Goal: Find specific page/section: Find specific page/section

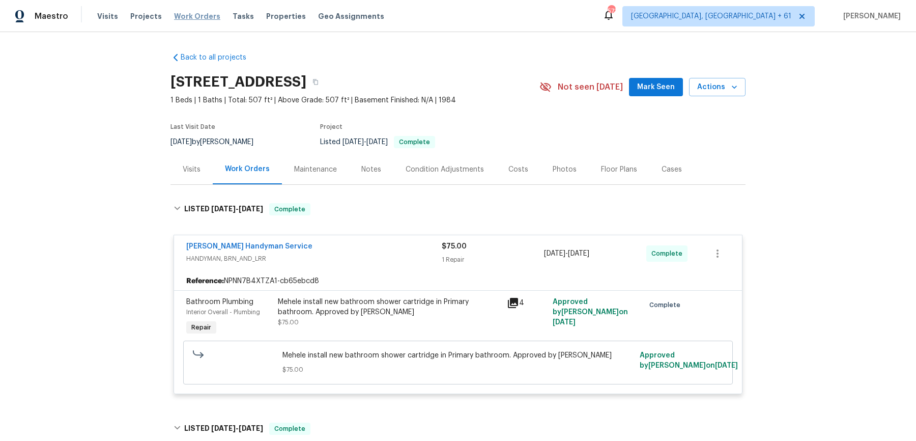
click at [197, 17] on span "Work Orders" at bounding box center [197, 16] width 46 height 10
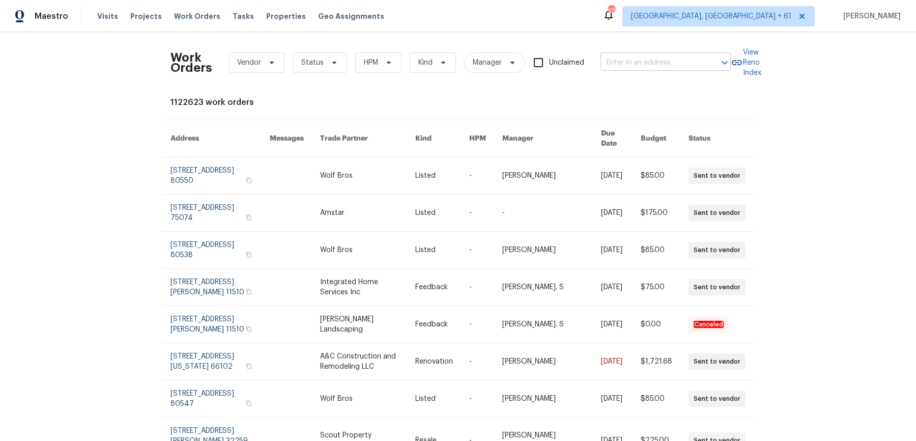
click at [652, 65] on input "text" at bounding box center [651, 63] width 102 height 16
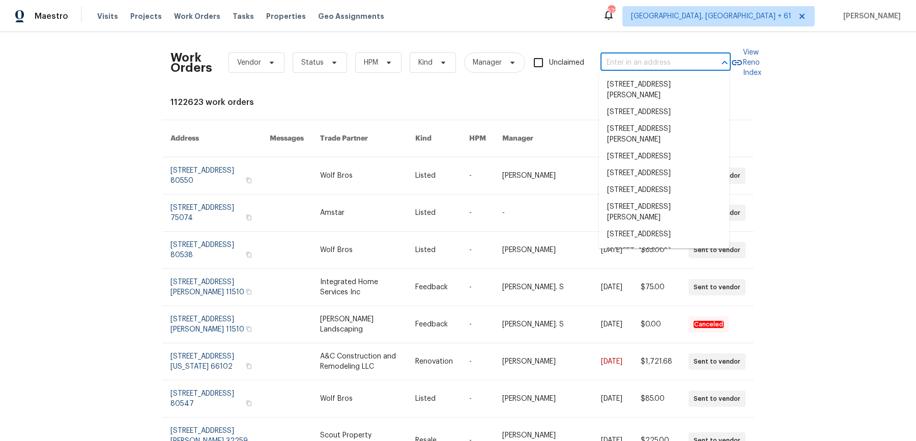
paste input "12330 Deersong Dr Jacksonville, FL 32218"
type input "12330 Deersong Dr Jacksonville, FL 32218"
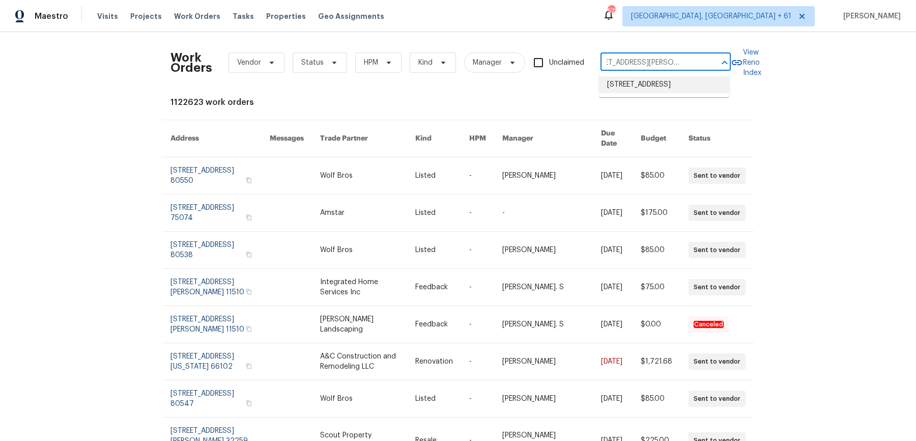
click at [641, 87] on li "12330 Deersong Dr, Jacksonville, FL 32218" at bounding box center [664, 84] width 130 height 17
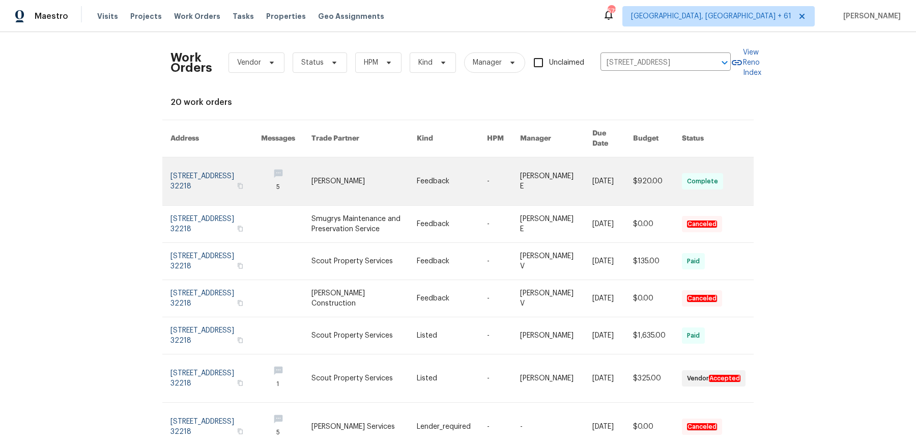
click at [458, 160] on link at bounding box center [452, 181] width 70 height 48
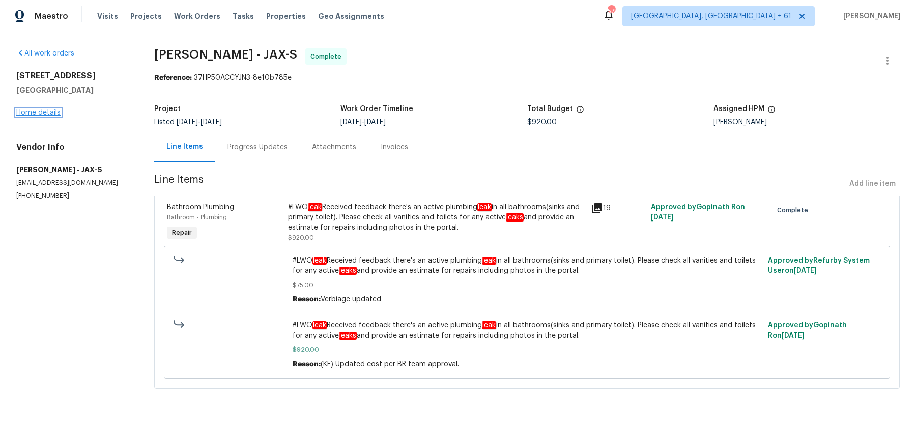
click at [52, 111] on link "Home details" at bounding box center [38, 112] width 44 height 7
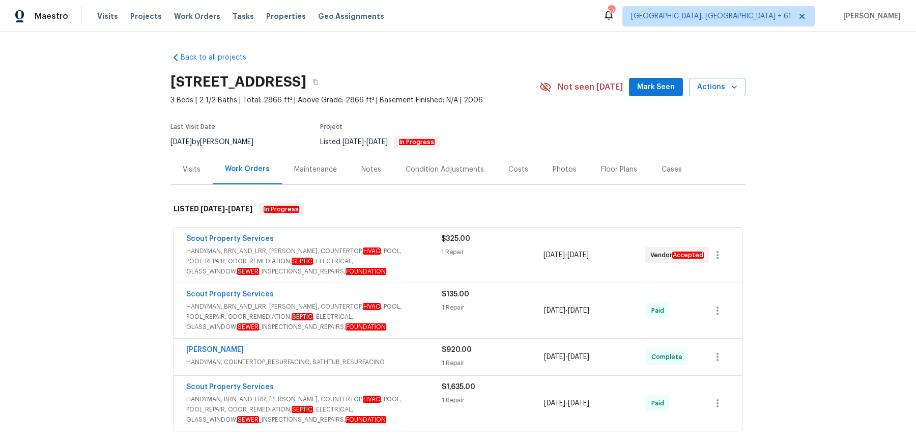
click at [396, 269] on span "HANDYMAN, BRN_AND_LRR, WELLS, COUNTERTOP, HVAC , POOL, POOL_REPAIR, ODOR_REMEDI…" at bounding box center [313, 261] width 255 height 31
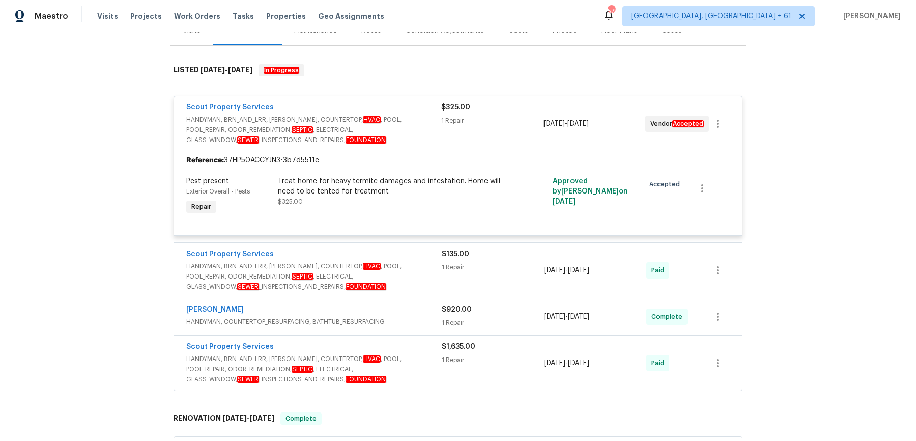
scroll to position [164, 0]
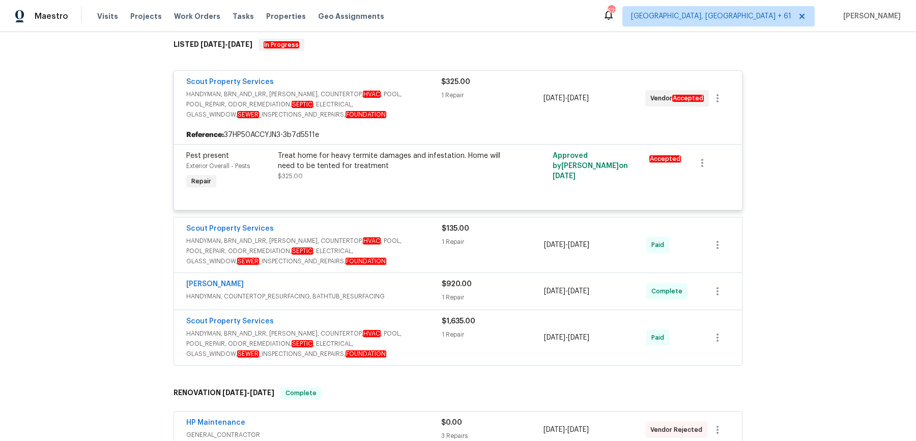
click at [417, 254] on span "HANDYMAN, BRN_AND_LRR, WELLS, COUNTERTOP, HVAC , POOL, POOL_REPAIR, ODOR_REMEDI…" at bounding box center [313, 251] width 255 height 31
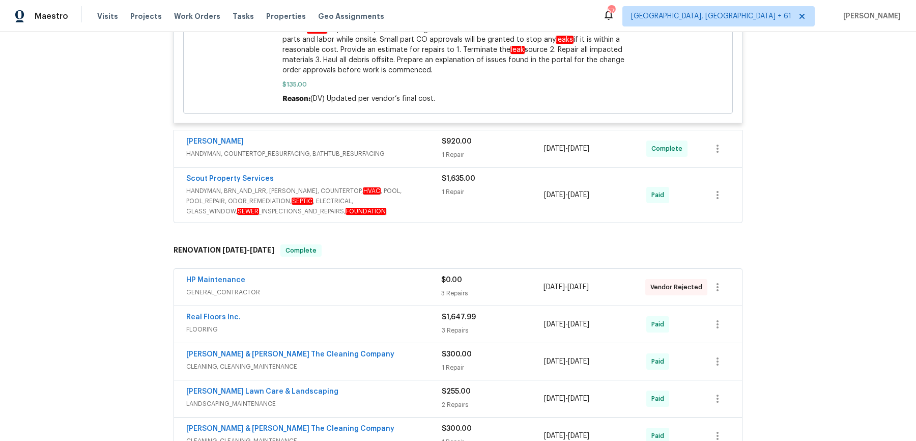
click at [415, 136] on div "[PERSON_NAME]" at bounding box center [313, 142] width 255 height 12
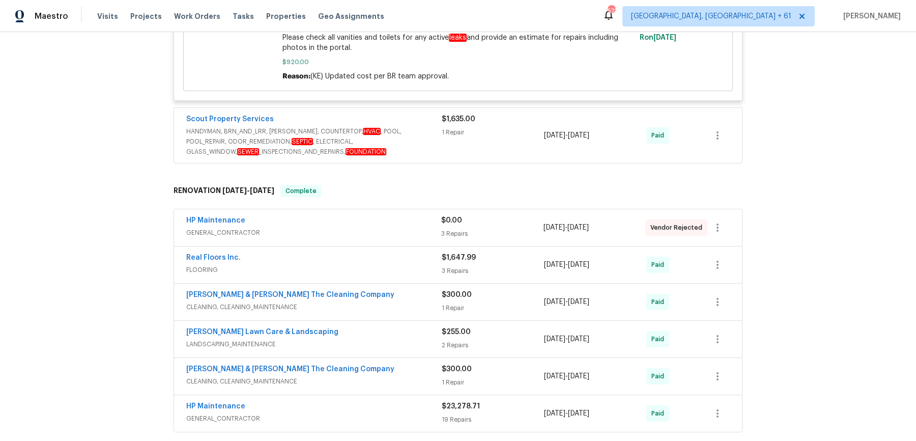
click at [415, 130] on span "HANDYMAN, BRN_AND_LRR, WELLS, COUNTERTOP, HVAC , POOL, POOL_REPAIR, ODOR_REMEDI…" at bounding box center [313, 141] width 255 height 31
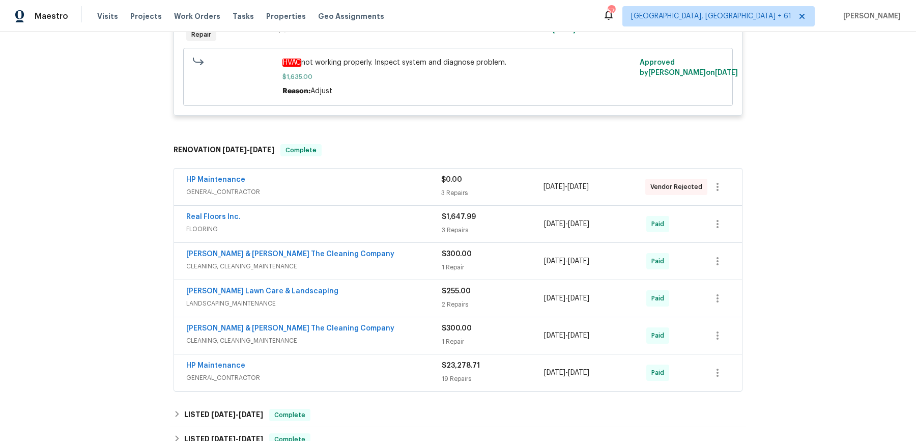
click at [399, 187] on span "GENERAL_CONTRACTOR" at bounding box center [313, 192] width 255 height 10
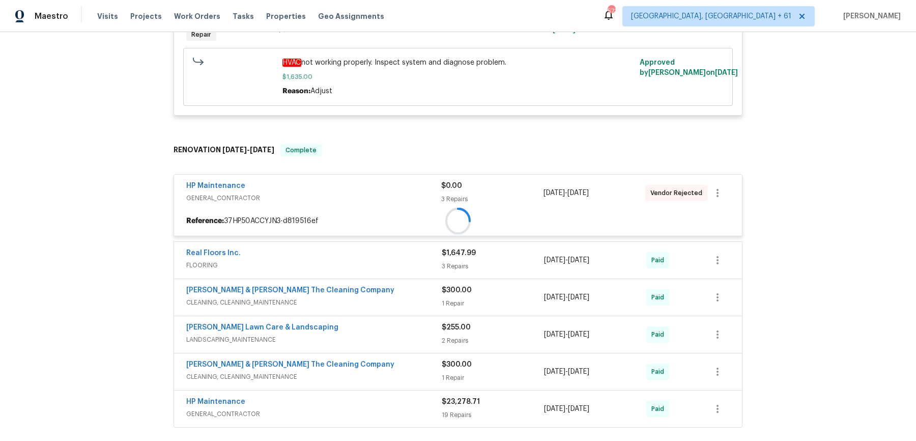
scroll to position [1187, 0]
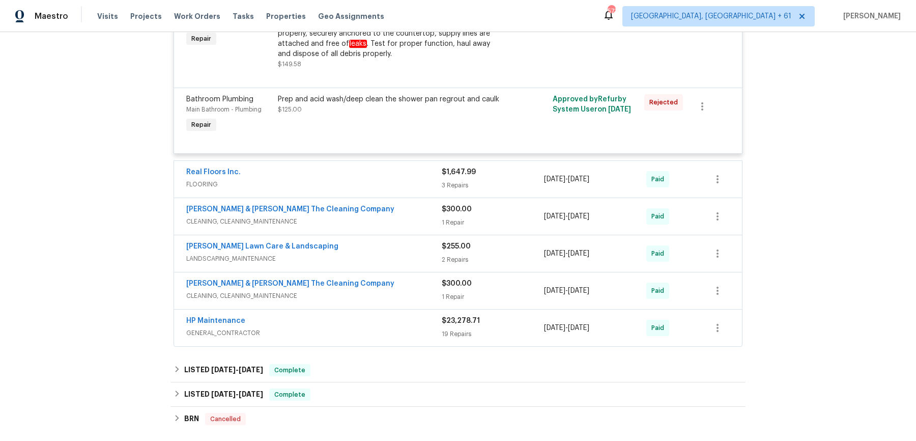
click at [399, 178] on div "Real Floors Inc. FLOORING" at bounding box center [313, 179] width 255 height 24
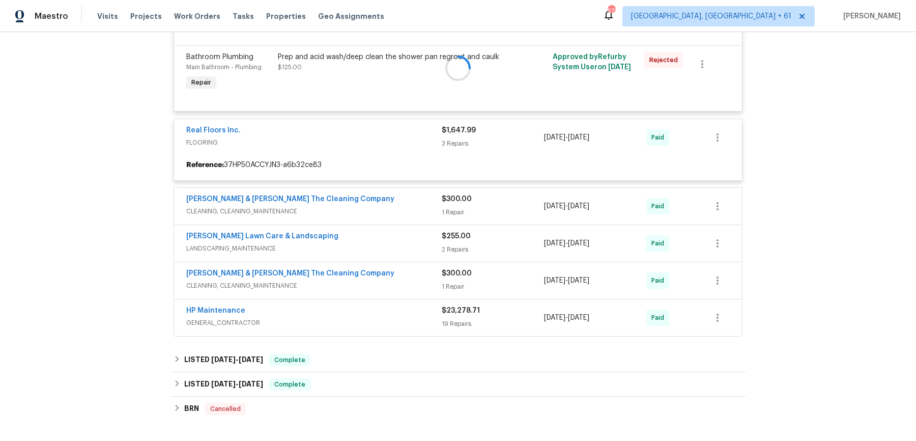
scroll to position [1438, 0]
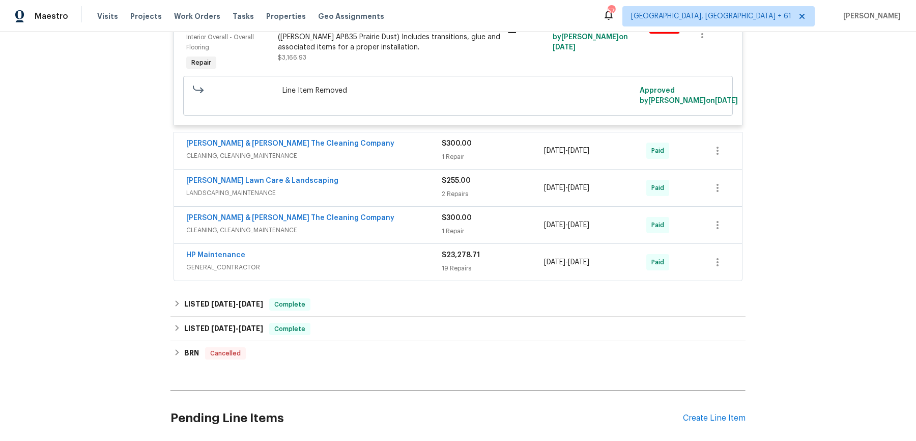
click at [410, 138] on div "Montalvo & Sangalang The Cleaning Company" at bounding box center [313, 144] width 255 height 12
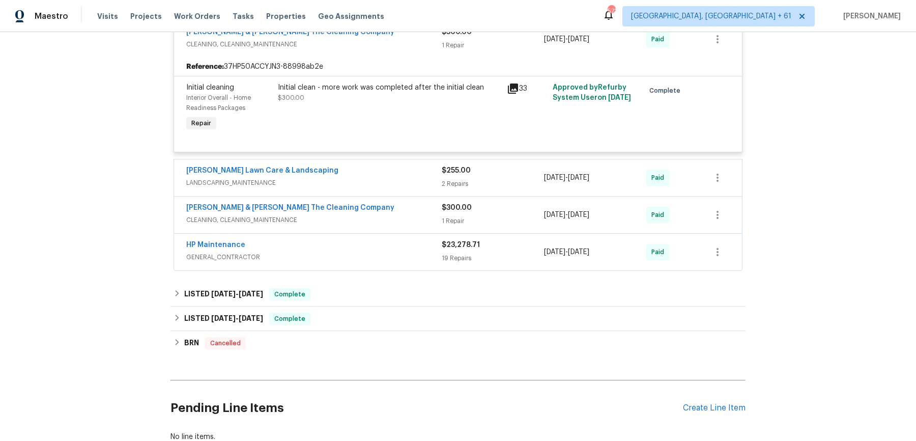
click at [405, 165] on div "McDaniel Lawn Care & Landscaping" at bounding box center [313, 171] width 255 height 12
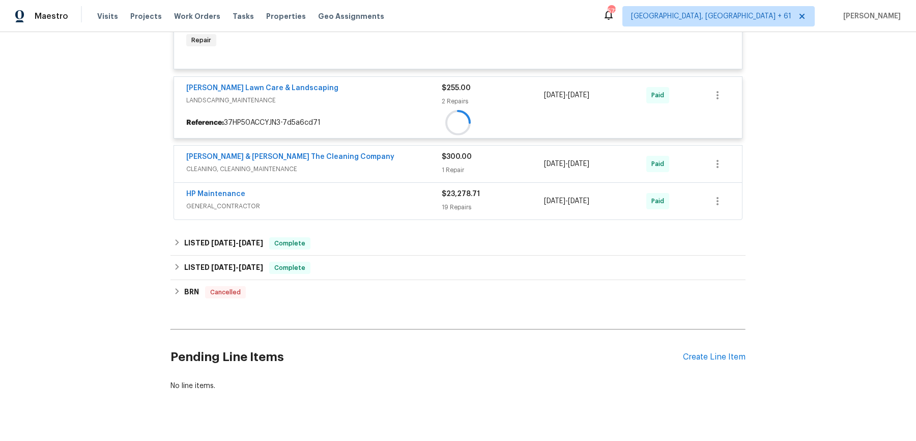
scroll to position [2058, 0]
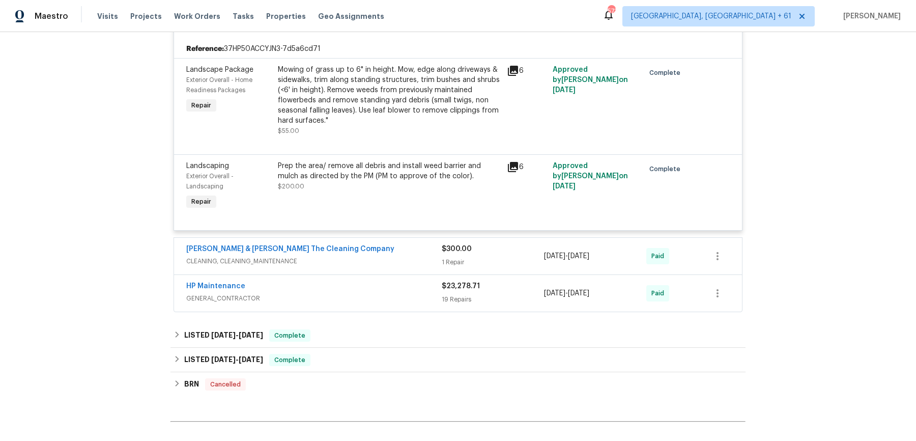
click at [385, 244] on div "Montalvo & Sangalang The Cleaning Company" at bounding box center [313, 250] width 255 height 12
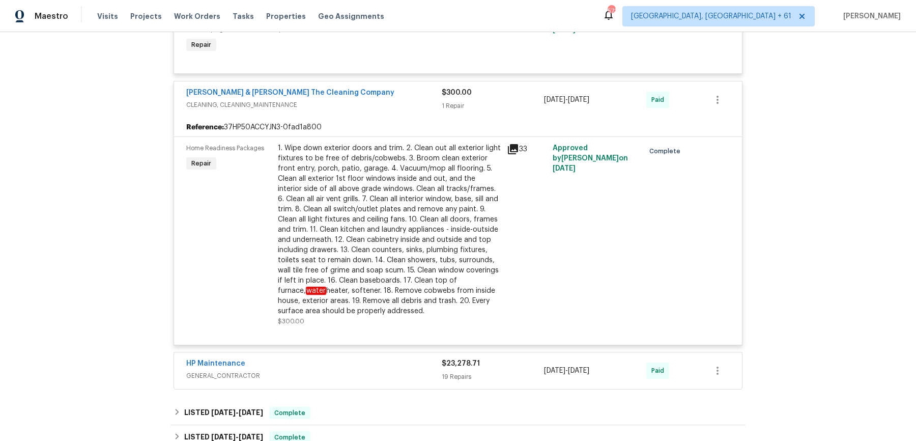
scroll to position [2295, 0]
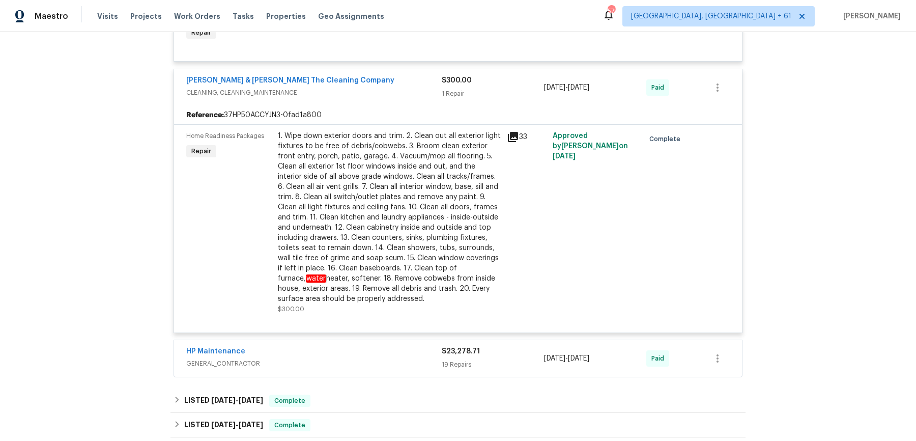
click at [369, 340] on div "HP Maintenance GENERAL_CONTRACTOR $23,278.71 19 Repairs 1/2/2025 - 1/8/2025 Paid" at bounding box center [458, 358] width 568 height 37
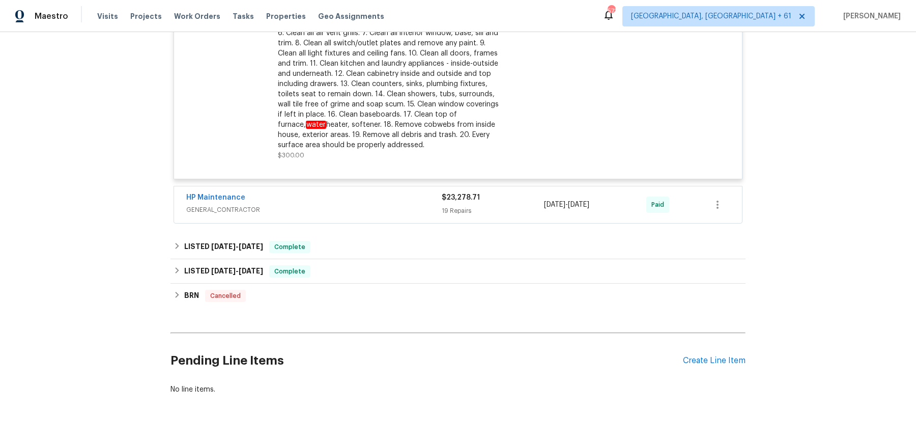
scroll to position [2458, 0]
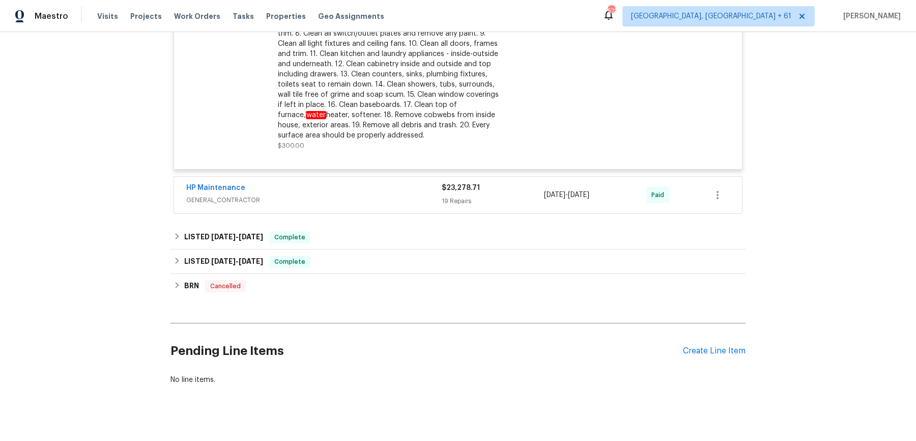
click at [413, 157] on div "Home Readiness Packages Repair 1. Wipe down exterior doors and trim. 2. Clean o…" at bounding box center [458, 65] width 568 height 208
click at [413, 177] on div "HP Maintenance GENERAL_CONTRACTOR $23,278.71 19 Repairs 1/2/2025 - 1/8/2025 Paid" at bounding box center [458, 195] width 568 height 37
click at [413, 195] on span "GENERAL_CONTRACTOR" at bounding box center [313, 200] width 255 height 10
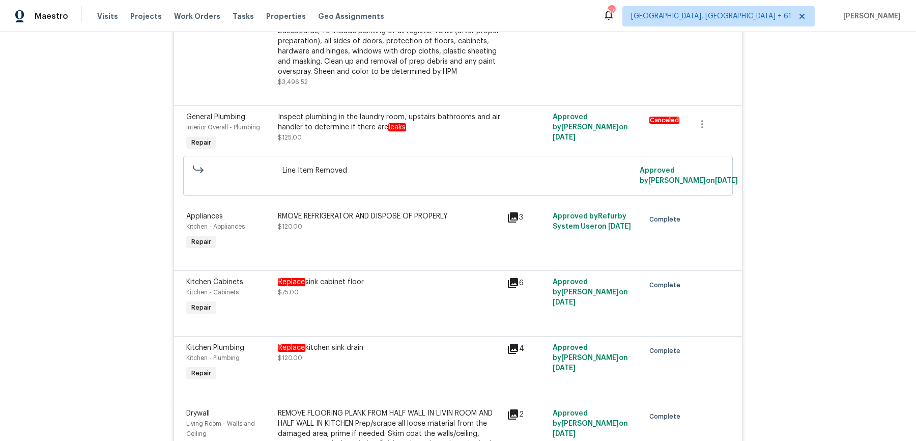
scroll to position [4371, 0]
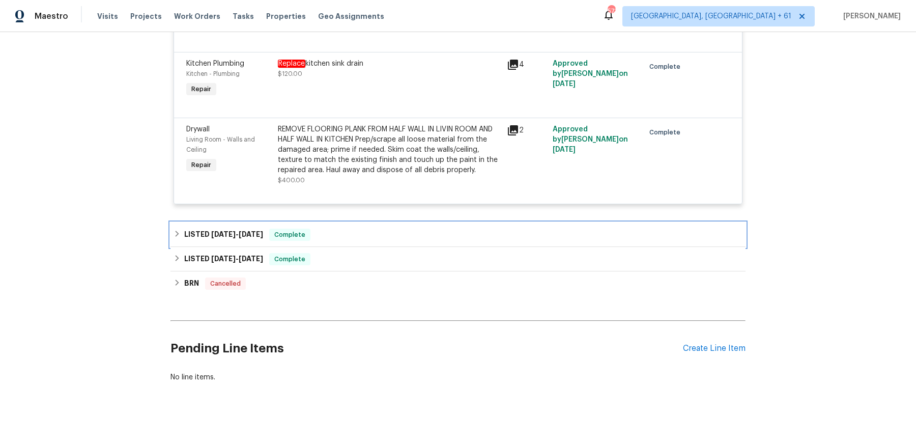
click at [402, 228] on div "LISTED 5/7/25 - 6/3/25 Complete" at bounding box center [458, 234] width 569 height 12
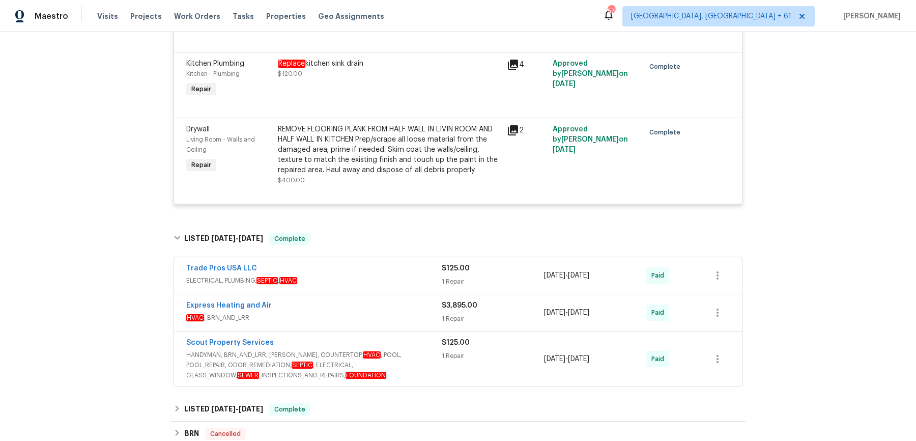
click at [394, 275] on span "ELECTRICAL, PLUMBING, SEPTIC , HVAC" at bounding box center [313, 280] width 255 height 10
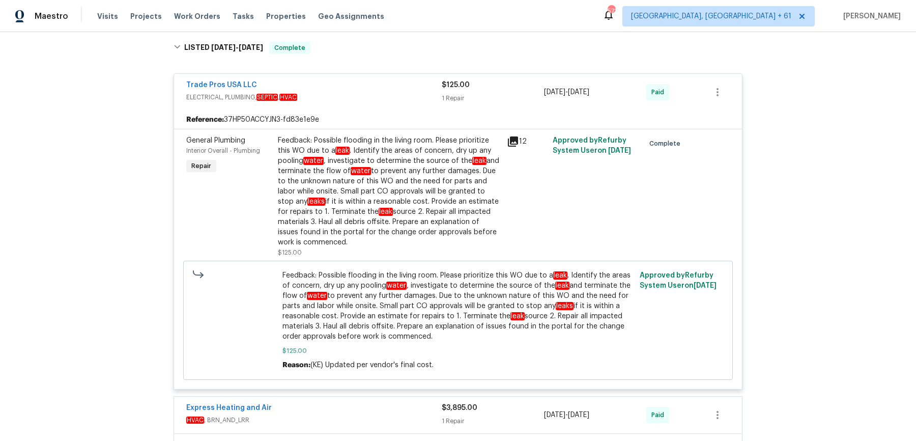
click at [406, 415] on span "HVAC , BRN_AND_LRR" at bounding box center [313, 420] width 255 height 10
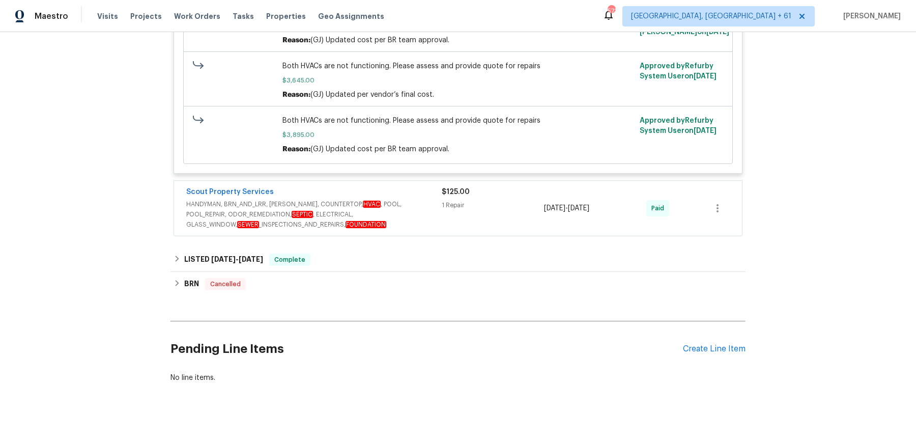
click at [428, 199] on span "HANDYMAN, BRN_AND_LRR, WELLS, COUNTERTOP, HVAC , POOL, POOL_REPAIR, ODOR_REMEDI…" at bounding box center [313, 214] width 255 height 31
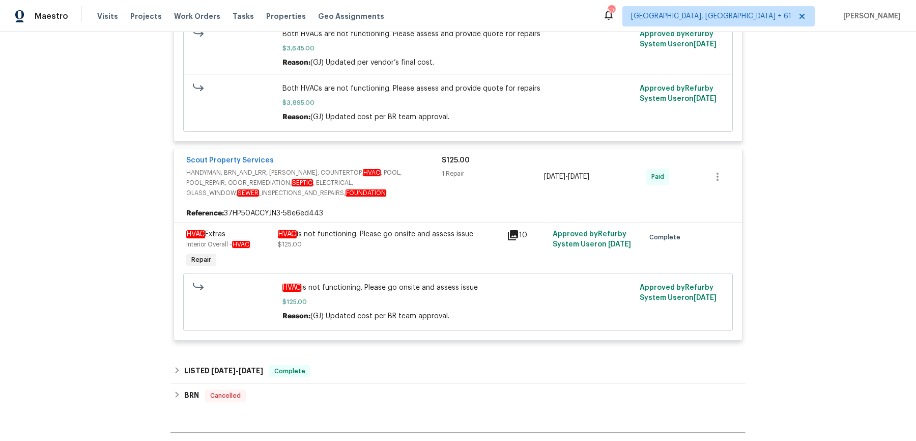
scroll to position [5265, 0]
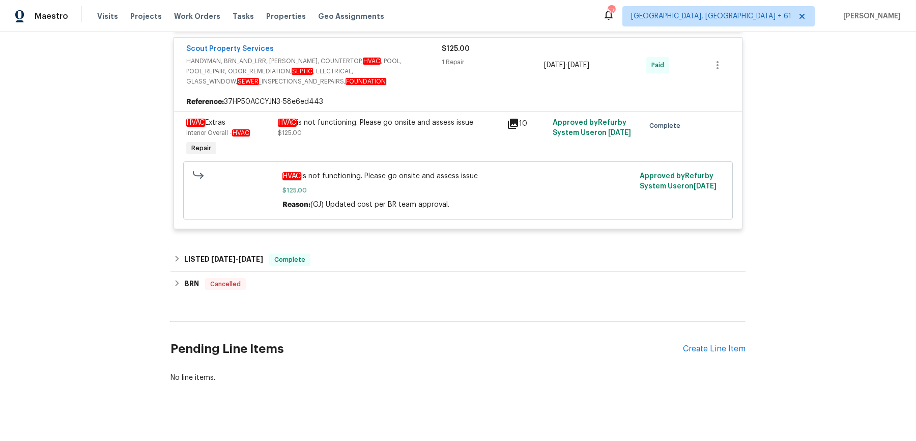
click at [405, 272] on div "BRN Cancelled Jax Network Construction HANDYMAN, BRN_AND_LRR $290.00 6/10/2025 …" at bounding box center [457, 284] width 575 height 24
click at [407, 253] on div "LISTED 2/4/25 - 2/5/25 Complete" at bounding box center [458, 259] width 569 height 12
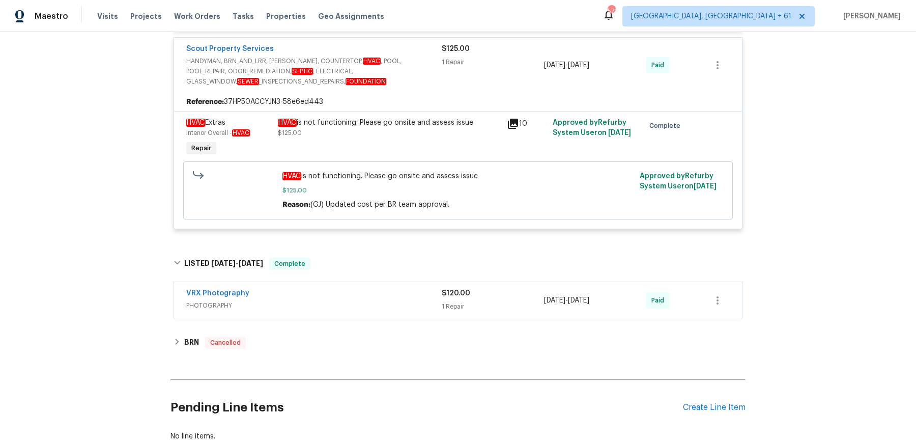
click at [399, 300] on span "PHOTOGRAPHY" at bounding box center [313, 305] width 255 height 10
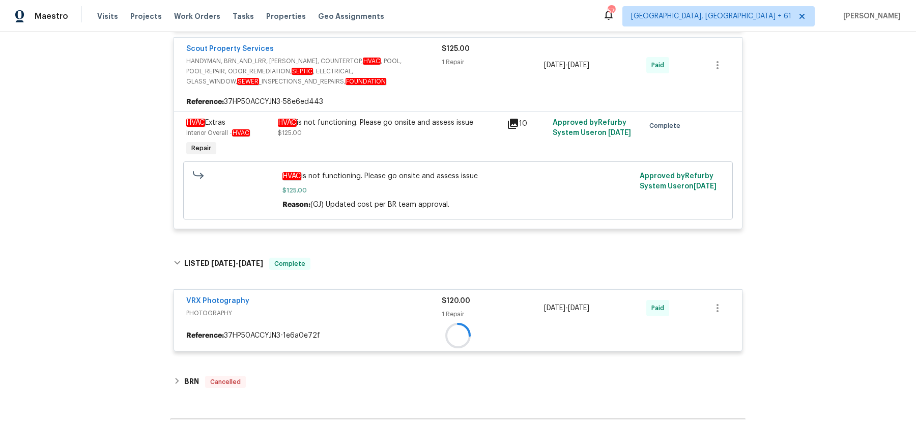
scroll to position [5363, 0]
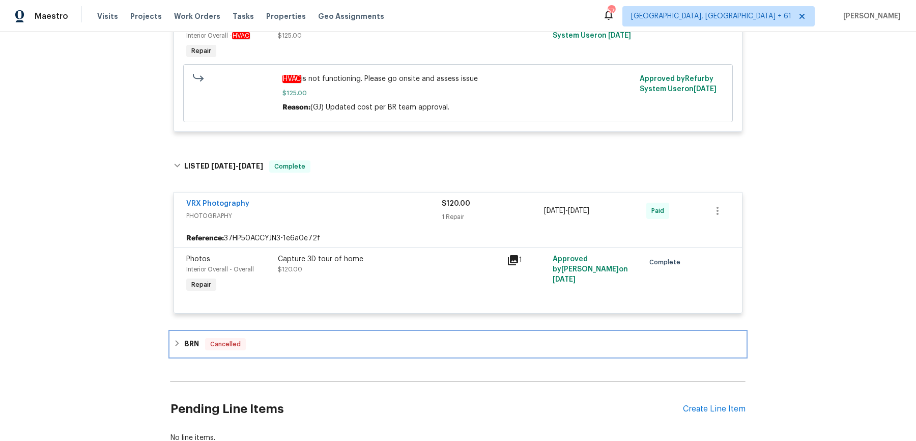
click at [353, 339] on div "BRN Cancelled" at bounding box center [457, 344] width 575 height 24
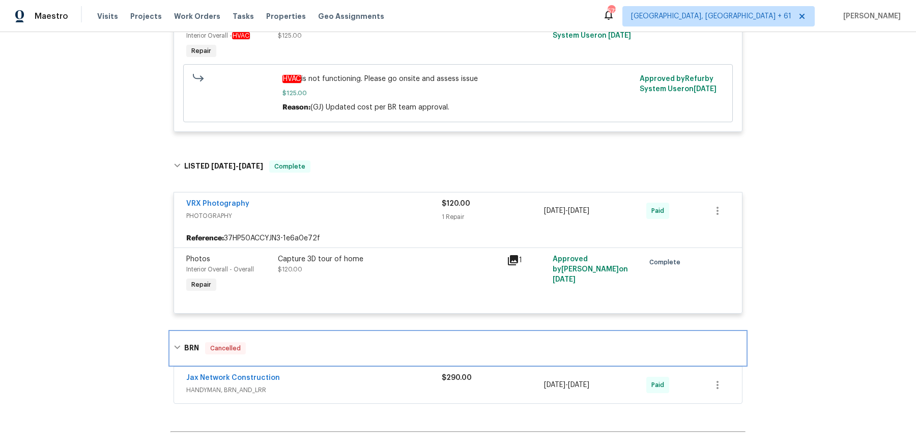
scroll to position [5385, 0]
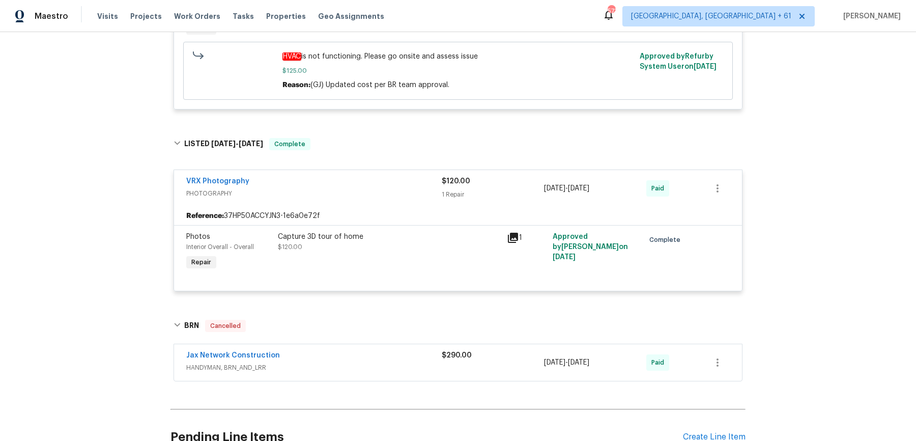
click at [374, 350] on div "Jax Network Construction" at bounding box center [313, 356] width 255 height 12
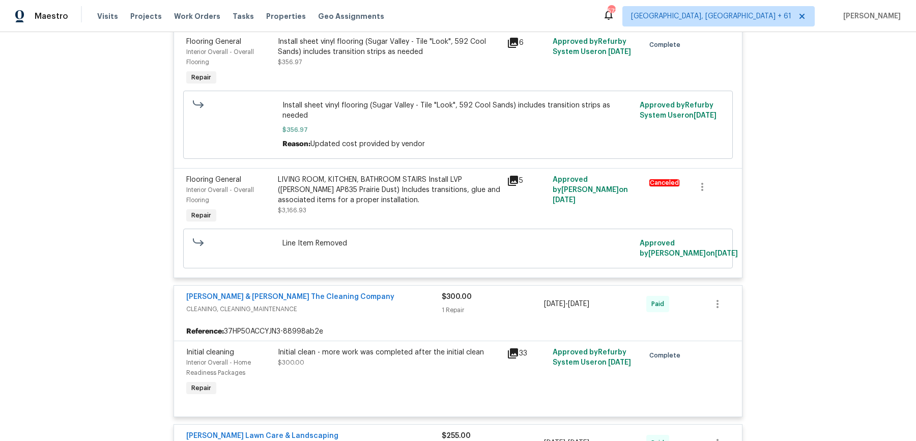
scroll to position [0, 0]
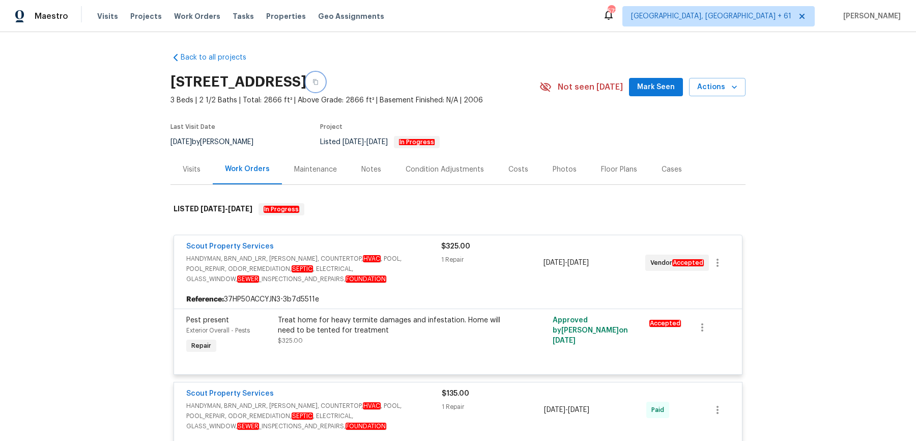
click at [319, 79] on icon "button" at bounding box center [315, 82] width 6 height 6
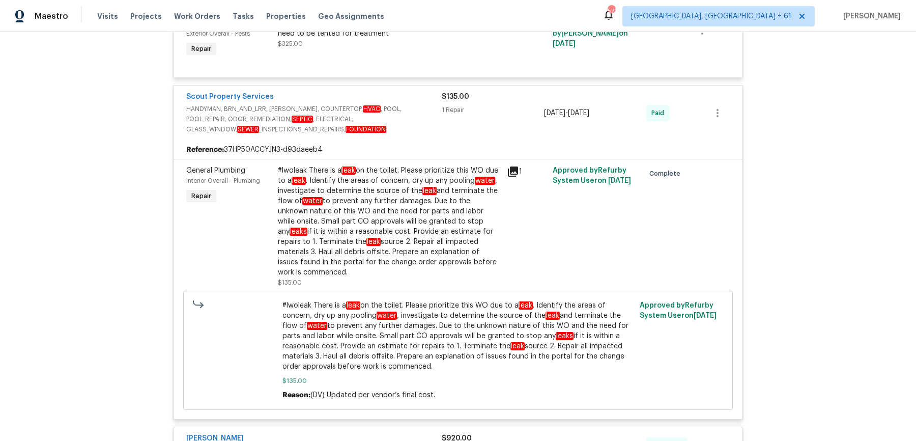
scroll to position [299, 0]
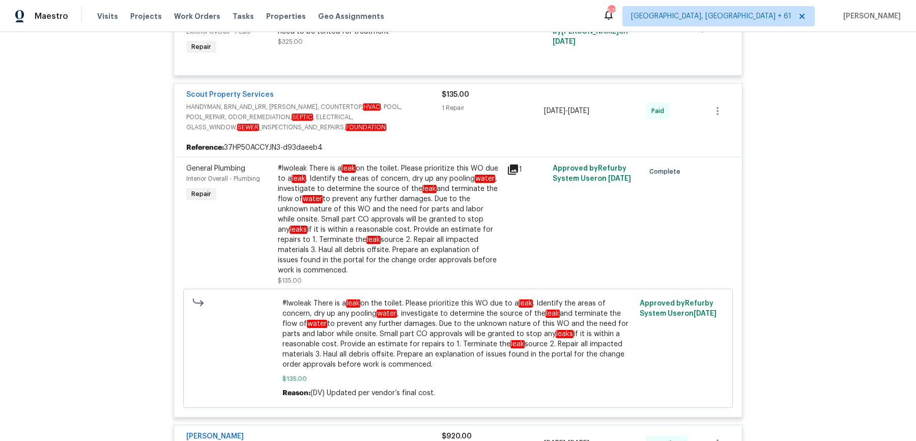
click at [389, 183] on div "#lwoleak There is a leak on the toilet. Please prioritize this WO due to a leak…" at bounding box center [389, 219] width 223 height 112
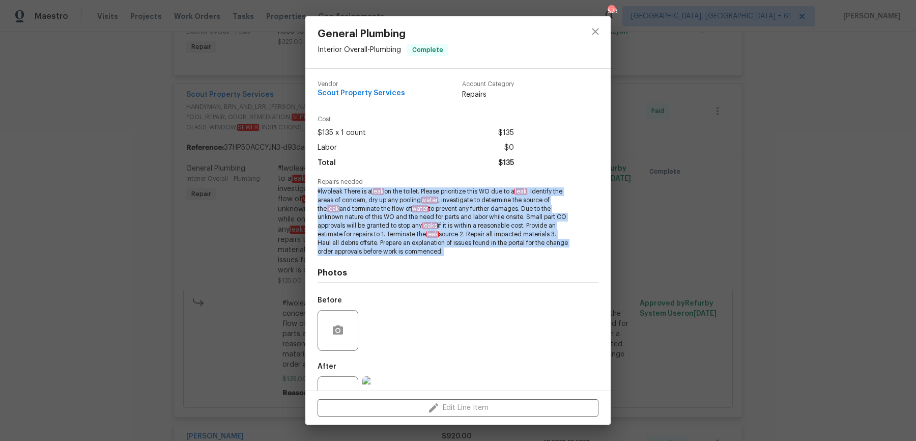
drag, startPoint x: 316, startPoint y: 189, endPoint x: 479, endPoint y: 264, distance: 179.9
click at [479, 264] on div "Vendor Scout Property Services Account Category Repairs Cost $135 x 1 count $13…" at bounding box center [457, 230] width 305 height 322
copy span "#lwoleak There is a leak on the toilet. Please prioritize this WO due to a leak…"
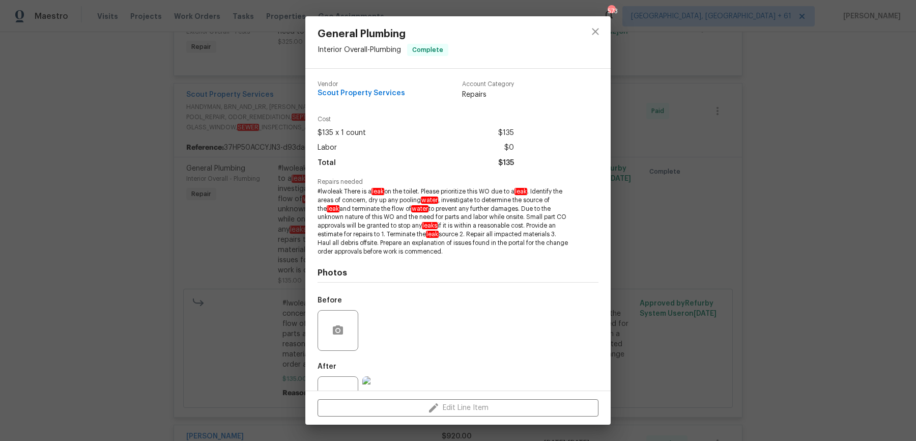
click at [174, 169] on div "General Plumbing Interior Overall - Plumbing Complete Vendor Scout Property Ser…" at bounding box center [458, 220] width 916 height 441
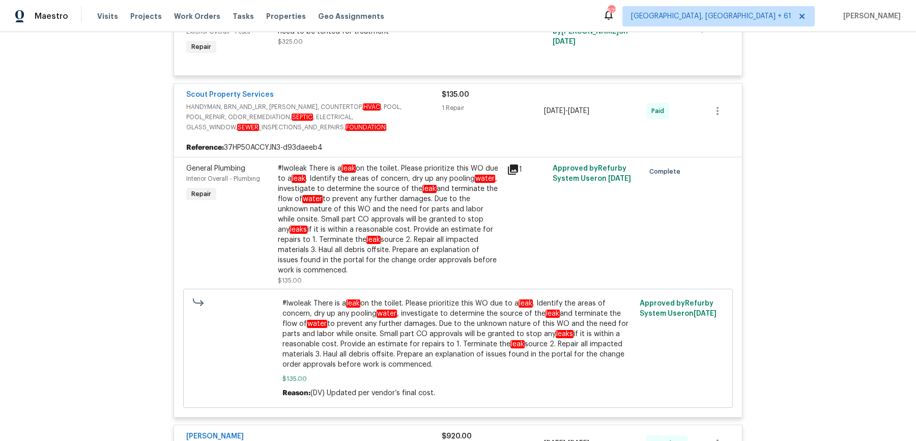
click at [397, 201] on div "#lwoleak There is a leak on the toilet. Please prioritize this WO due to a leak…" at bounding box center [389, 219] width 223 height 112
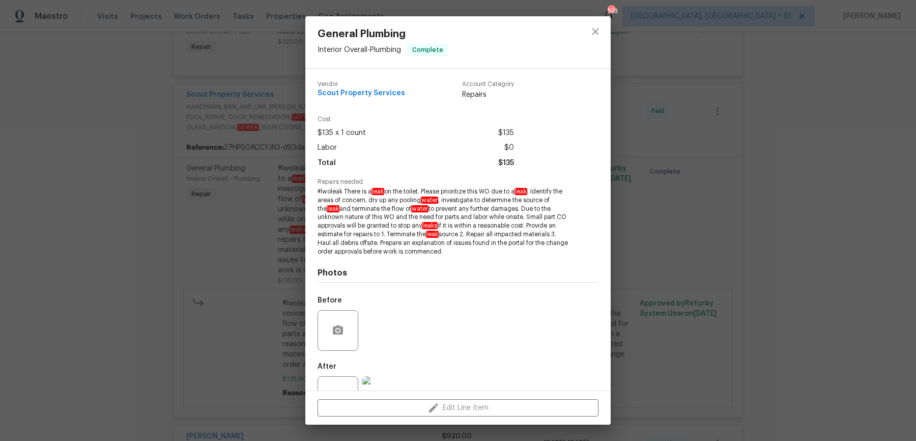
scroll to position [36, 0]
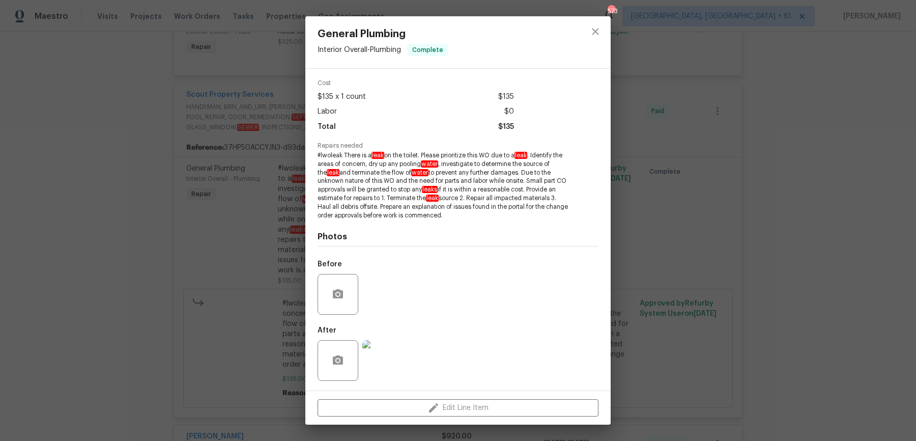
click at [385, 351] on img at bounding box center [382, 360] width 41 height 41
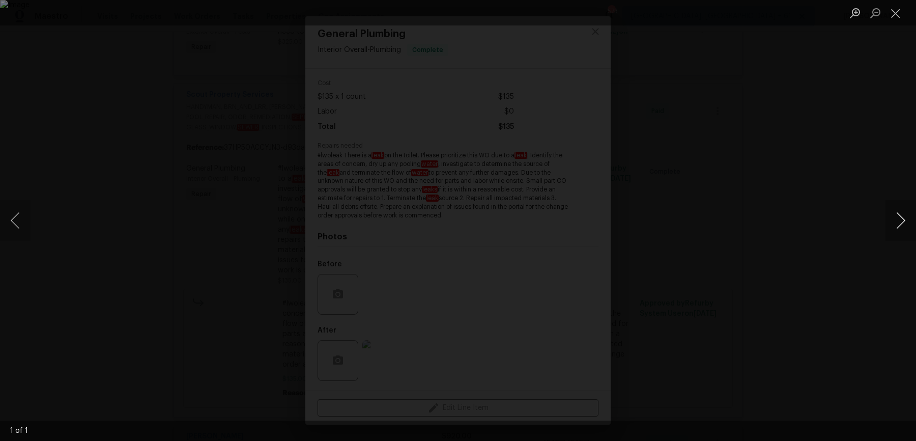
click at [885, 233] on button "Next image" at bounding box center [900, 220] width 31 height 41
click at [842, 171] on div "Lightbox" at bounding box center [458, 220] width 916 height 441
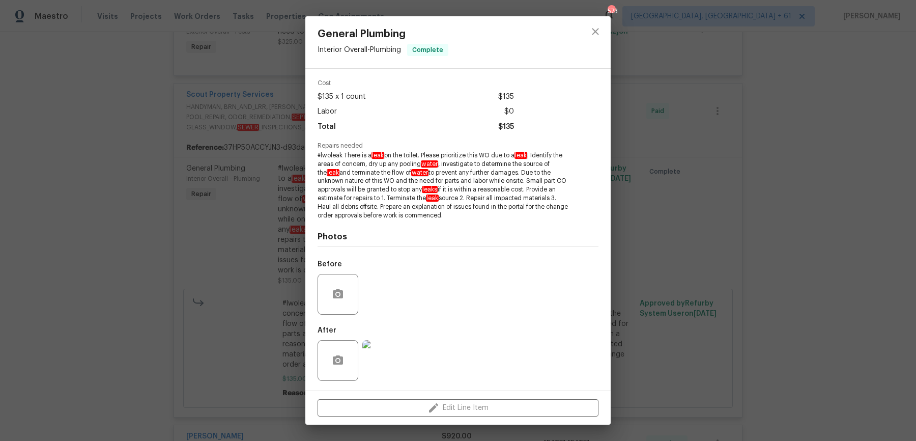
click at [859, 77] on div "General Plumbing Interior Overall - Plumbing Complete Vendor Scout Property Ser…" at bounding box center [458, 220] width 916 height 441
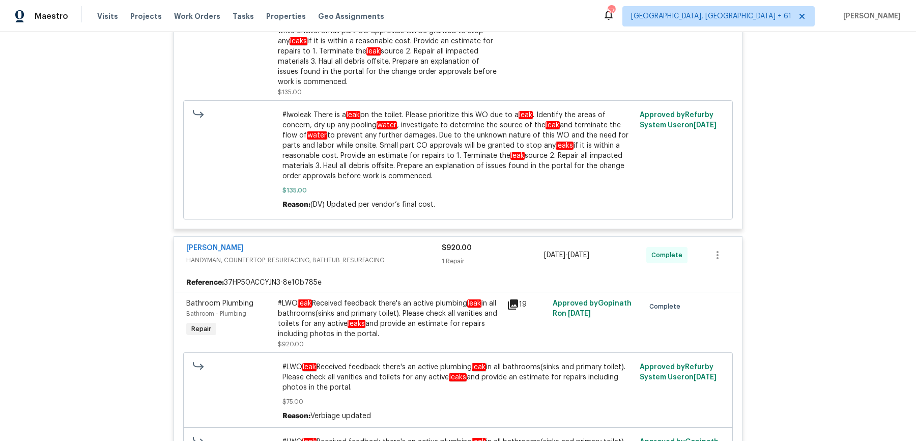
scroll to position [588, 0]
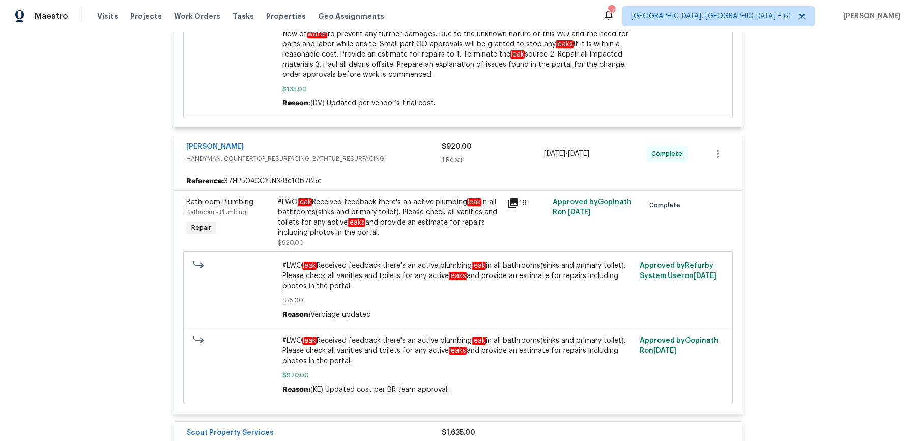
click at [398, 197] on div "#LWO leak Received feedback there's an active plumbing leak in all bathrooms(si…" at bounding box center [389, 217] width 223 height 41
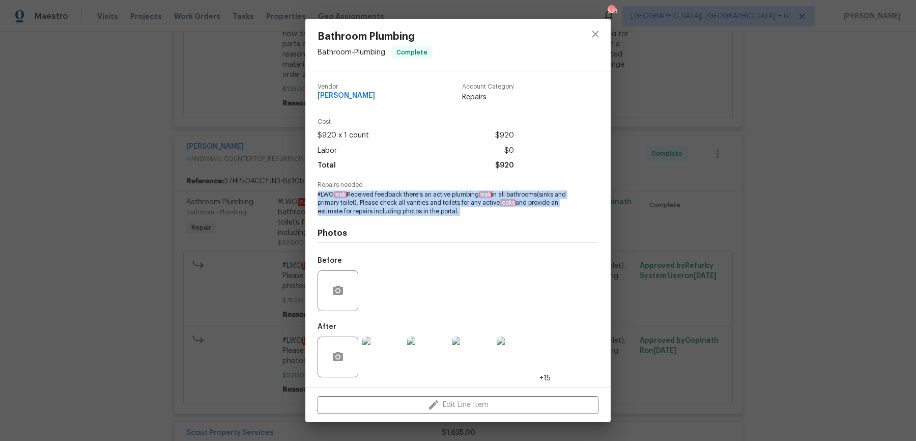
drag, startPoint x: 318, startPoint y: 192, endPoint x: 507, endPoint y: 220, distance: 191.4
click at [507, 220] on div "Vendor Eric Hernandez Account Category Repairs Cost $920 x 1 count $920 Labor $…" at bounding box center [458, 229] width 281 height 308
copy span "#LWO leak Received feedback there's an active plumbing leak in all bathrooms(si…"
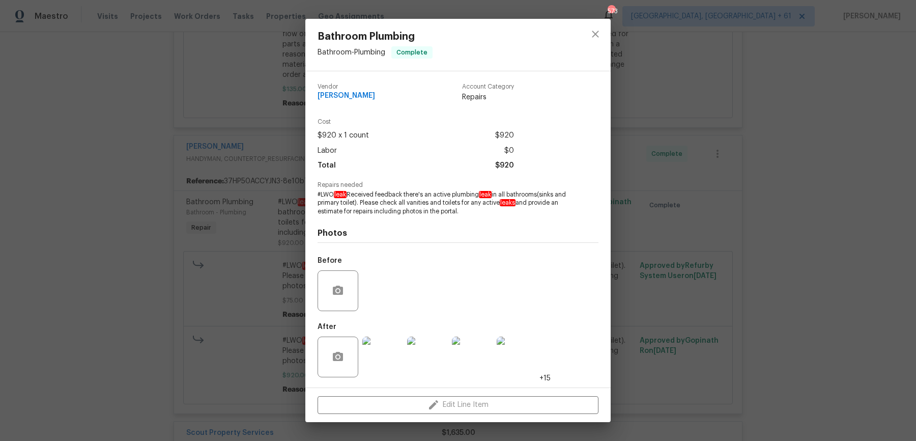
click at [191, 159] on div "Bathroom Plumbing Bathroom - Plumbing Complete Vendor Eric Hernandez Account Ca…" at bounding box center [458, 220] width 916 height 441
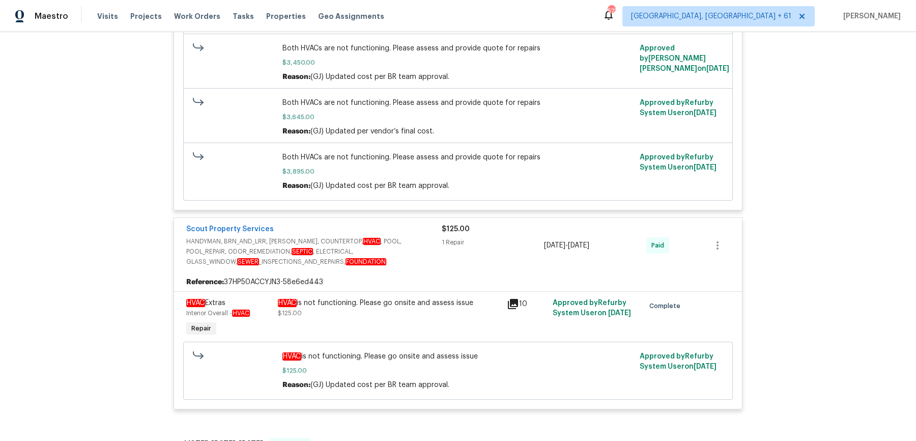
scroll to position [5623, 0]
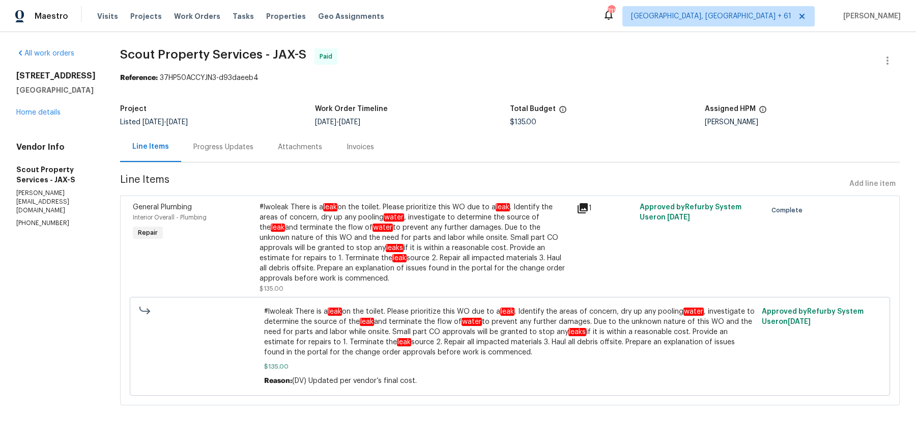
click at [181, 137] on div "Progress Updates" at bounding box center [223, 147] width 84 height 30
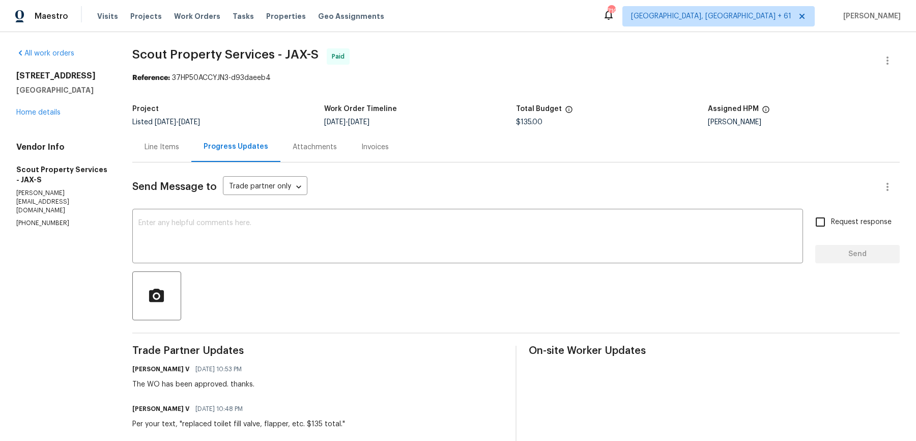
click at [175, 140] on div "Line Items" at bounding box center [161, 147] width 59 height 30
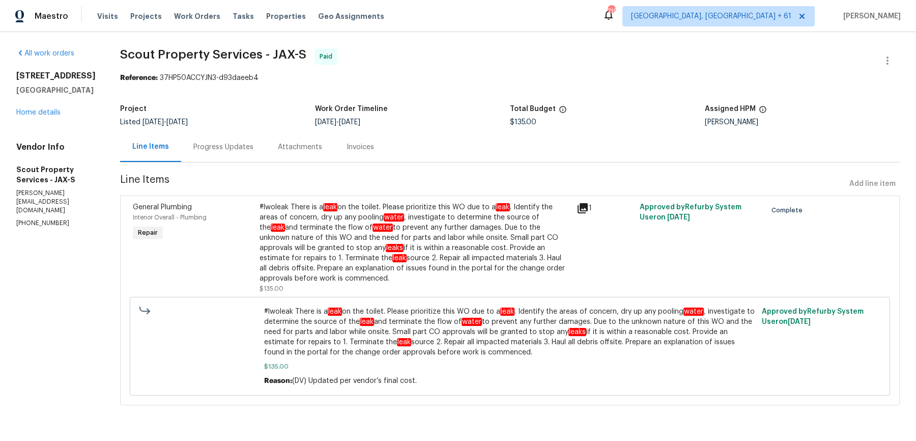
click at [422, 252] on div "#lwoleak There is a leak on the toilet. Please prioritize this WO due to a leak…" at bounding box center [415, 242] width 311 height 81
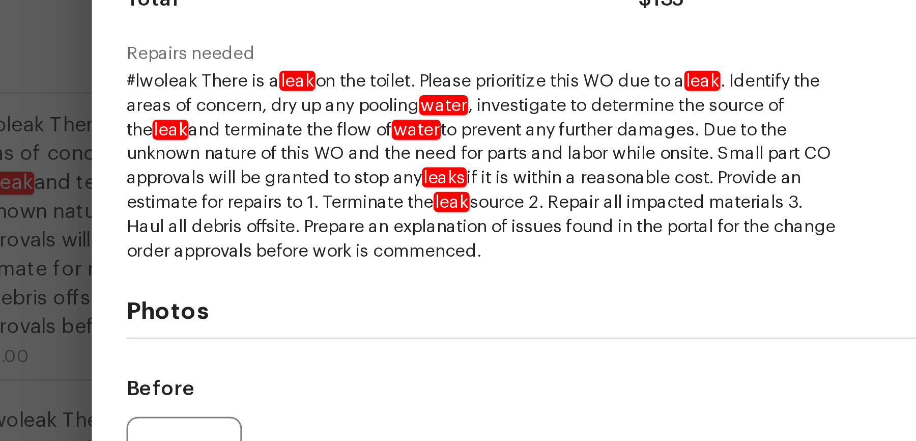
click at [273, 223] on div "General Plumbing Interior Overall - Plumbing Complete Vendor Scout Property Ser…" at bounding box center [458, 220] width 916 height 441
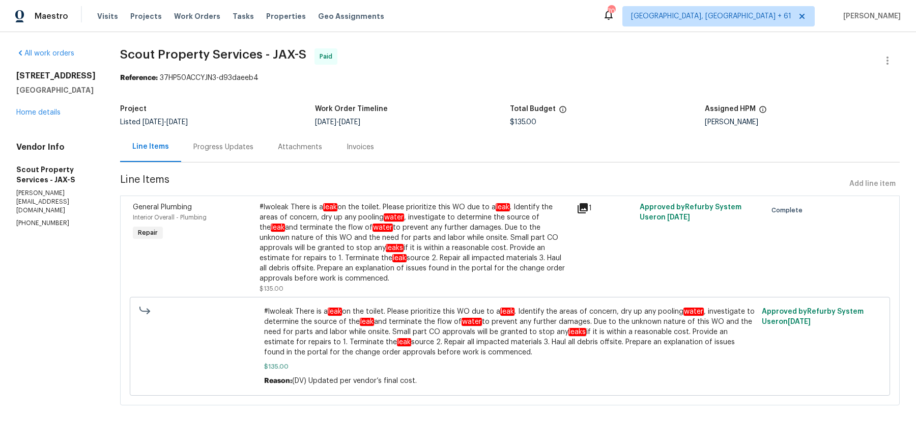
click at [334, 157] on div "Invoices" at bounding box center [360, 147] width 52 height 30
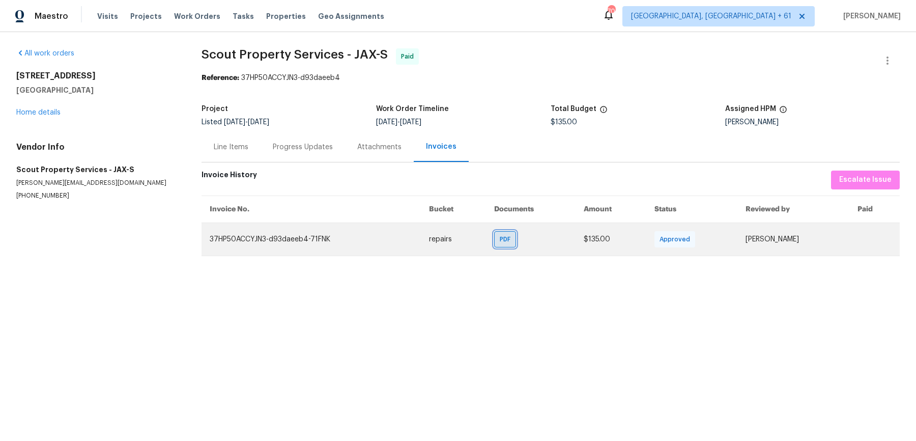
click at [504, 246] on div "PDF" at bounding box center [505, 239] width 22 height 16
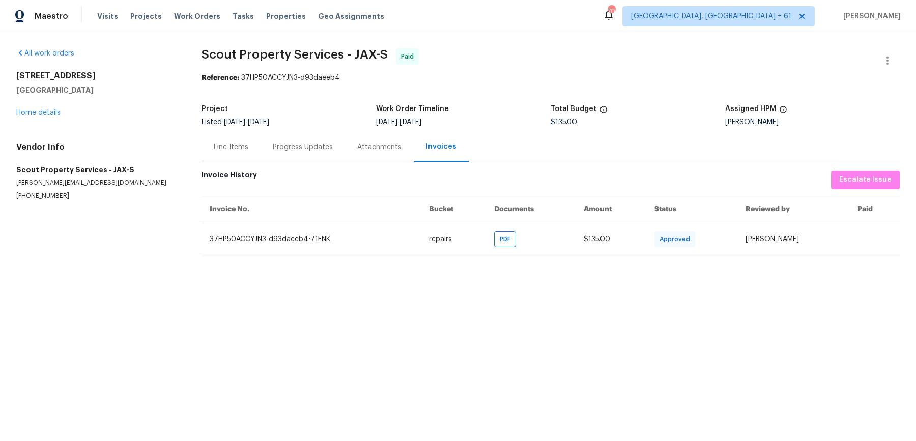
click at [235, 145] on div "Line Items" at bounding box center [231, 147] width 35 height 10
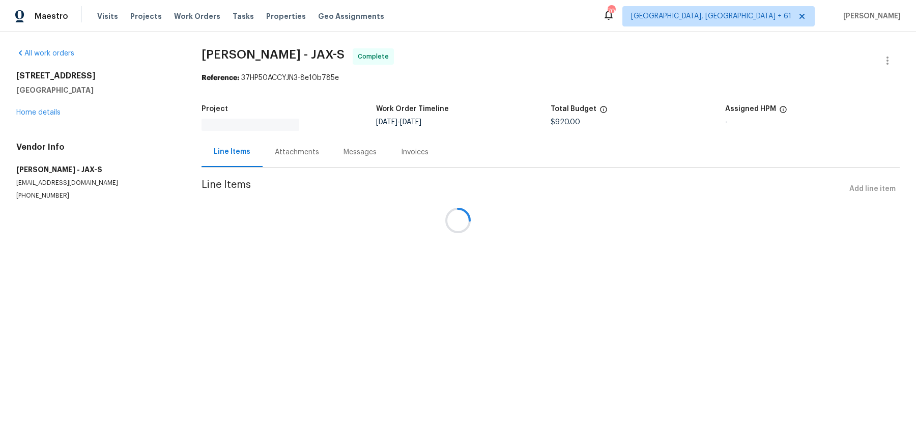
click at [300, 142] on div at bounding box center [458, 220] width 916 height 441
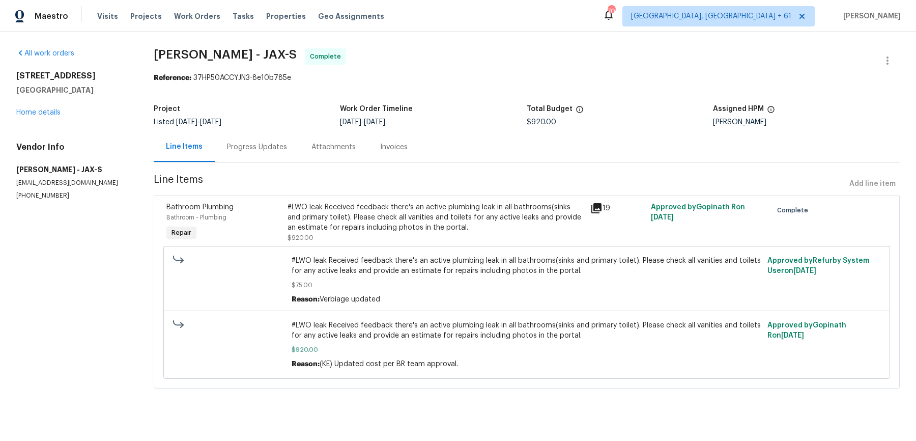
click at [273, 147] on div "Progress Updates" at bounding box center [257, 147] width 60 height 10
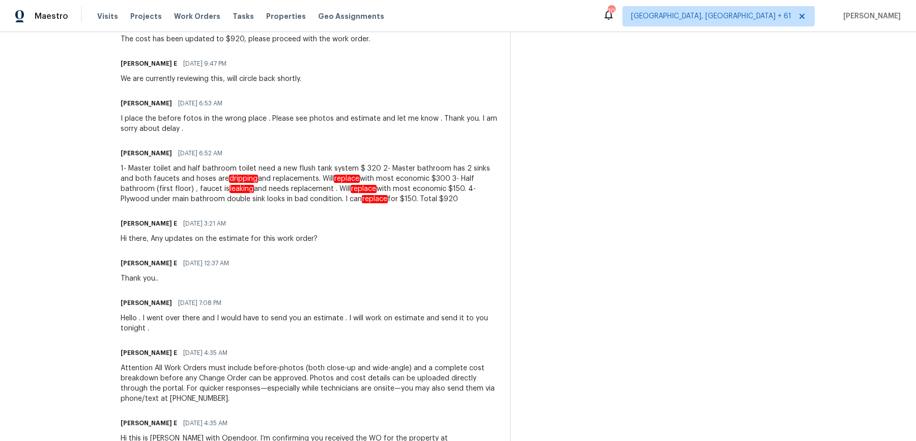
scroll to position [605, 0]
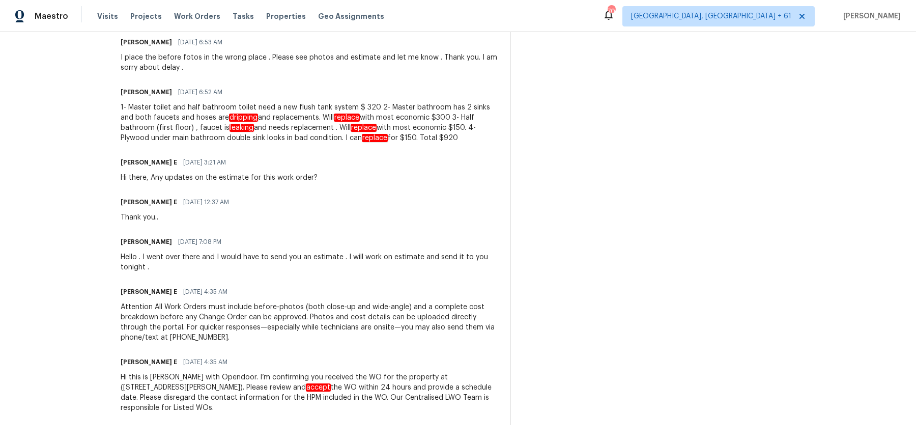
drag, startPoint x: 149, startPoint y: 191, endPoint x: 352, endPoint y: 455, distance: 332.7
click at [352, 440] on html "Maestro Visits Projects Work Orders Tasks Properties Geo Assignments [STREET_AD…" at bounding box center [458, 220] width 916 height 441
copy div "Lor ipsu dolor si ametcons. Adipi eli.. Sedd Eiusmodte 62/15/2668 3:21 IN Utl ,…"
click at [307, 110] on div "1- Master toilet and half bathroom toilet need a new flush tank system $ 320 2-…" at bounding box center [309, 122] width 377 height 41
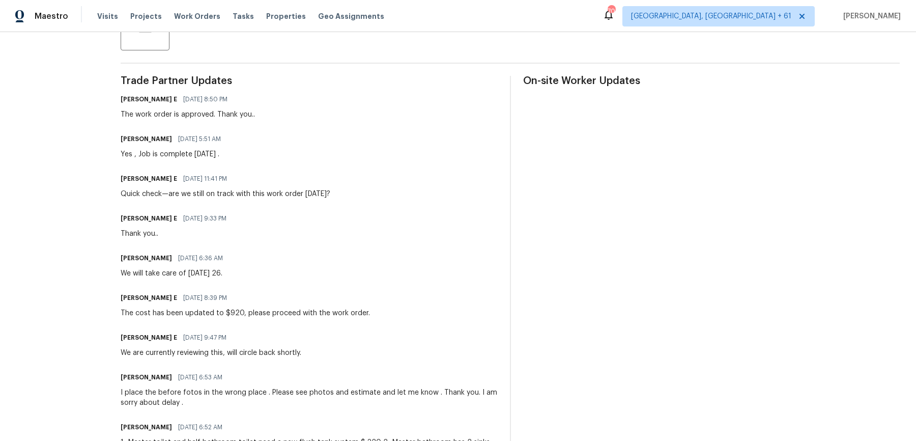
scroll to position [0, 0]
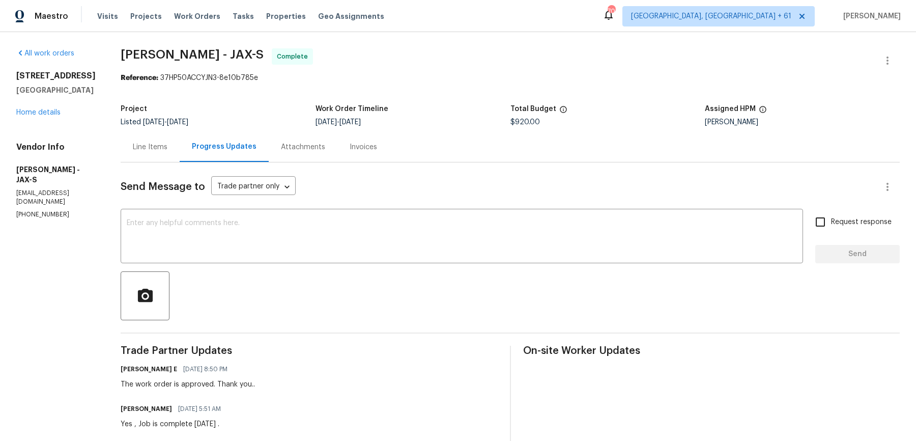
click at [377, 146] on div "Invoices" at bounding box center [363, 147] width 27 height 10
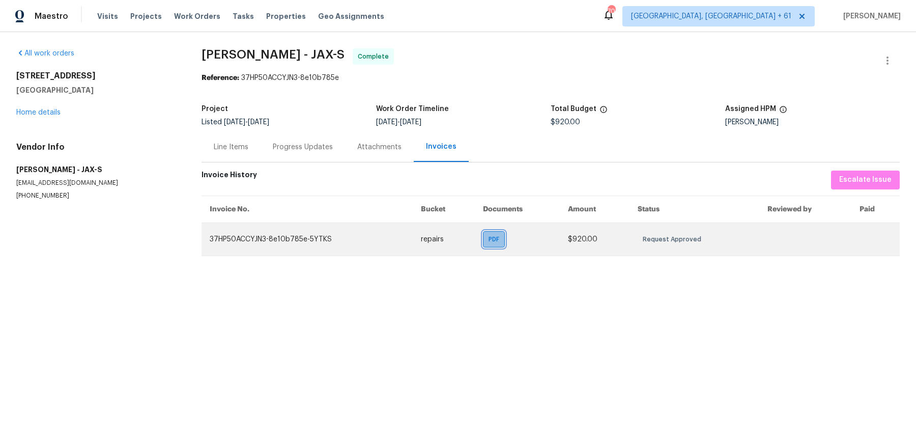
click at [499, 240] on span "PDF" at bounding box center [496, 239] width 15 height 10
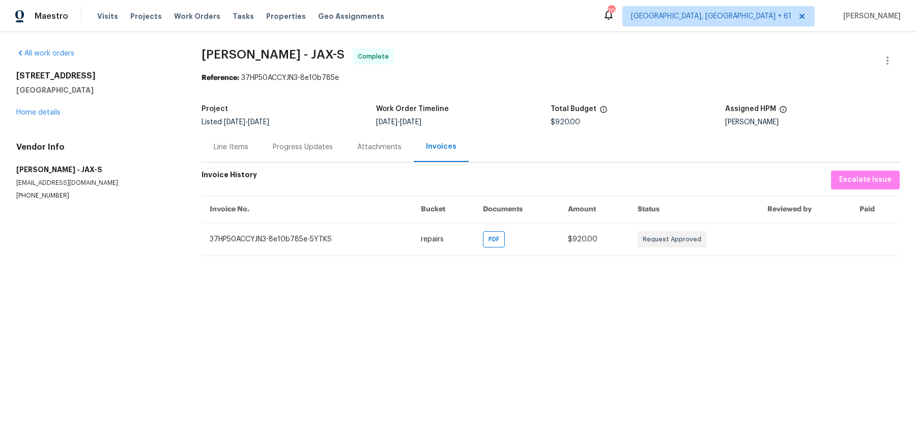
click at [232, 151] on div "Line Items" at bounding box center [231, 147] width 35 height 10
